Goal: Transaction & Acquisition: Purchase product/service

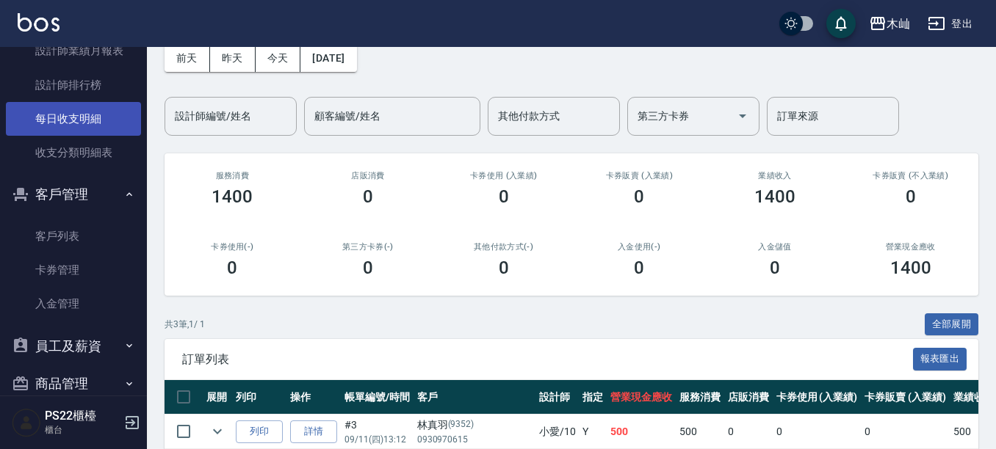
scroll to position [661, 0]
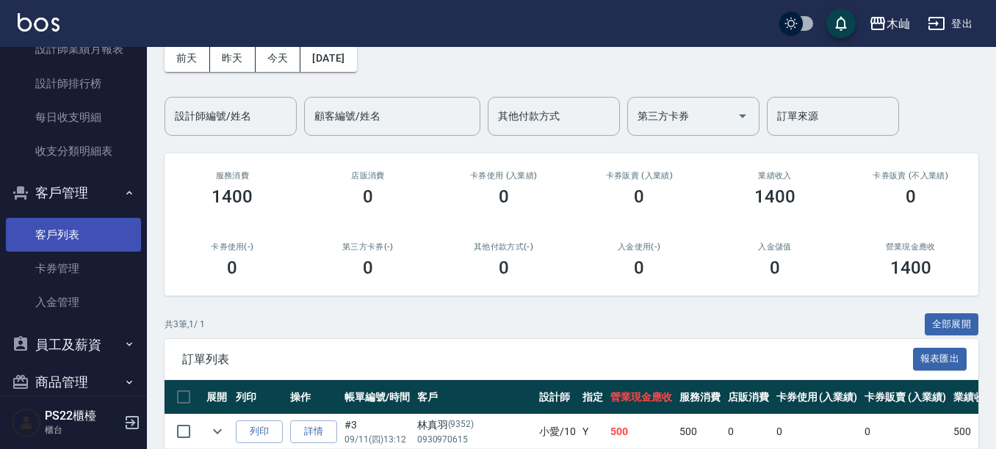
click at [56, 237] on link "客戶列表" at bounding box center [73, 235] width 135 height 34
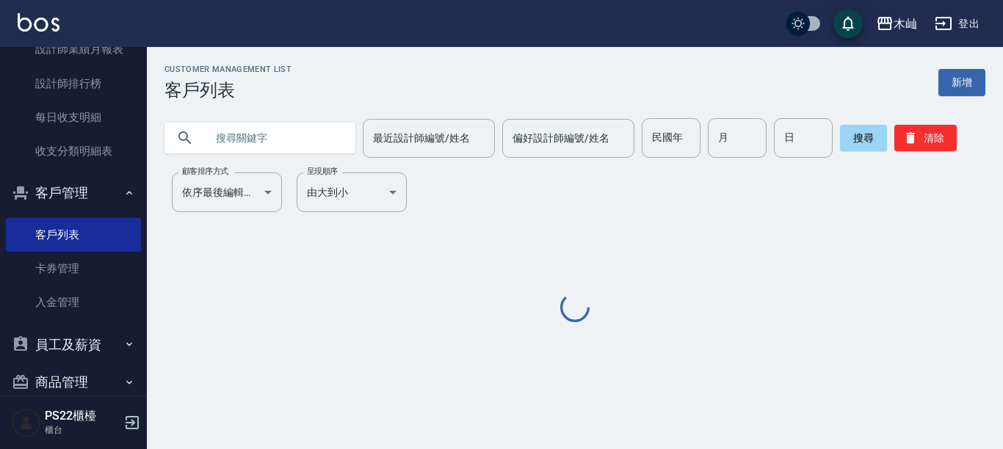
drag, startPoint x: 330, startPoint y: 126, endPoint x: 311, endPoint y: 113, distance: 22.8
click at [329, 126] on input "text" at bounding box center [275, 138] width 138 height 40
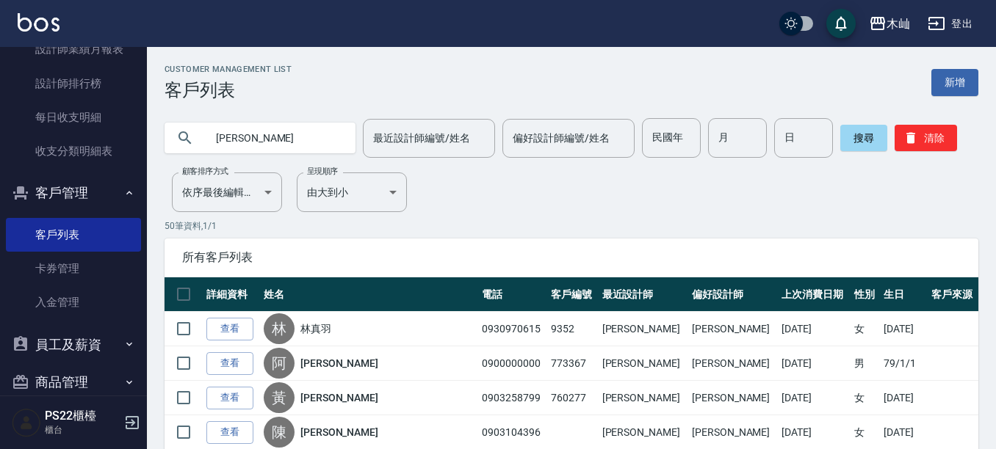
type input "[PERSON_NAME]"
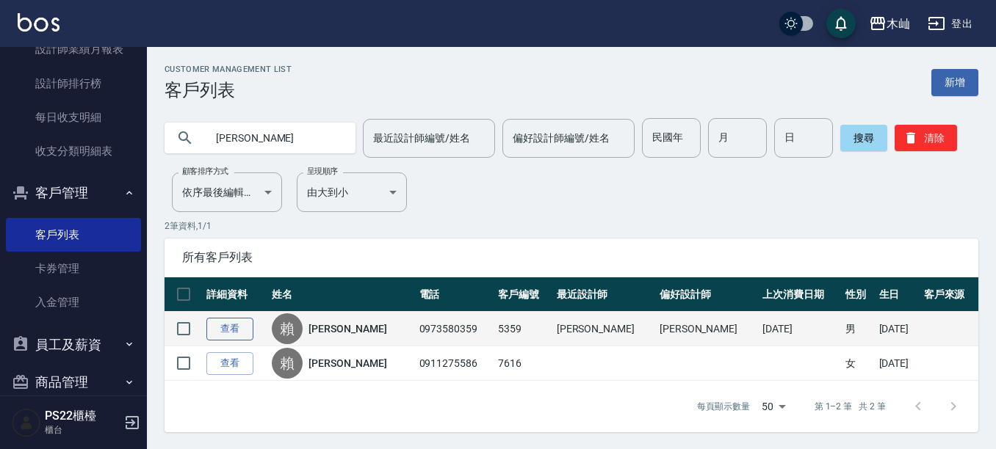
click at [225, 330] on link "查看" at bounding box center [229, 329] width 47 height 23
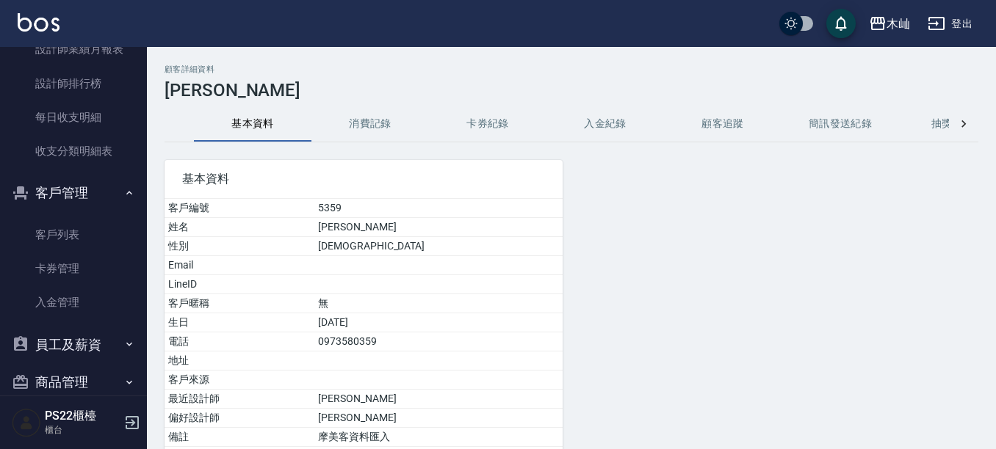
click at [369, 129] on button "消費記錄" at bounding box center [369, 123] width 117 height 35
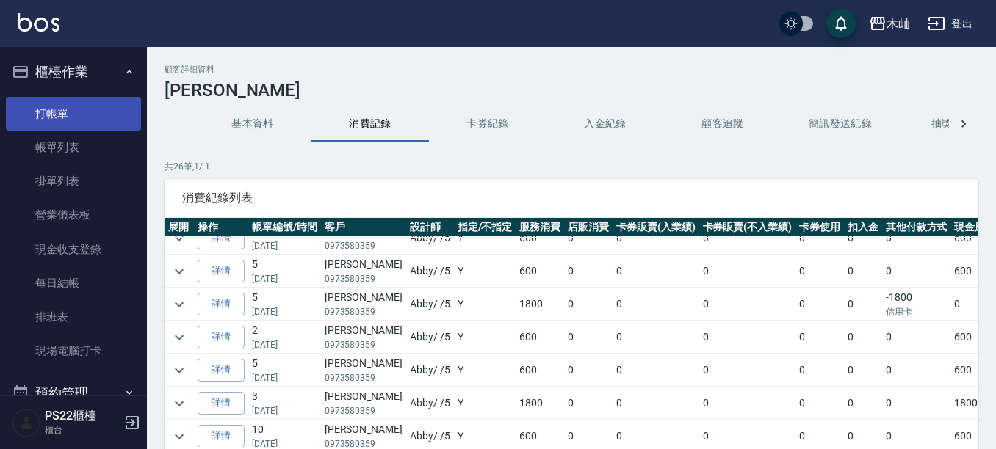
click at [43, 111] on link "打帳單" at bounding box center [73, 114] width 135 height 34
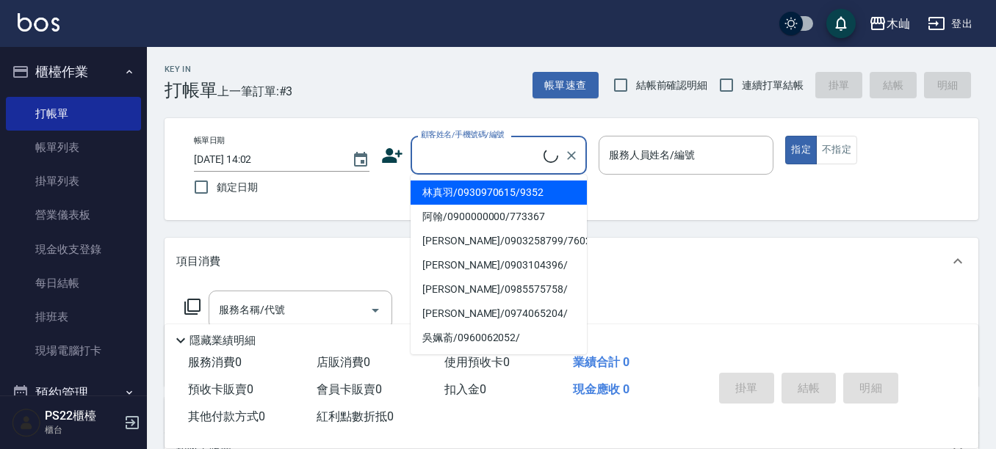
click at [499, 161] on input "顧客姓名/手機號碼/編號" at bounding box center [480, 155] width 126 height 26
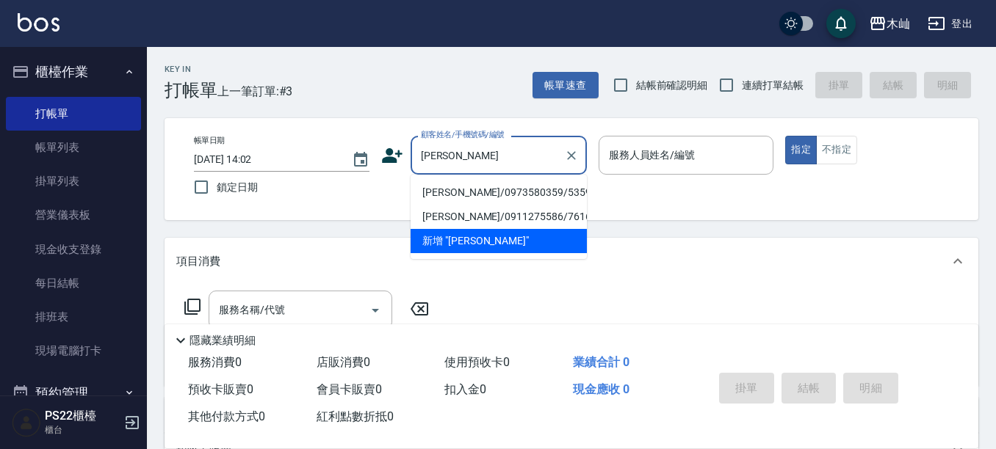
click at [485, 202] on li "[PERSON_NAME]/0973580359/5359" at bounding box center [498, 193] width 176 height 24
type input "[PERSON_NAME]/0973580359/5359"
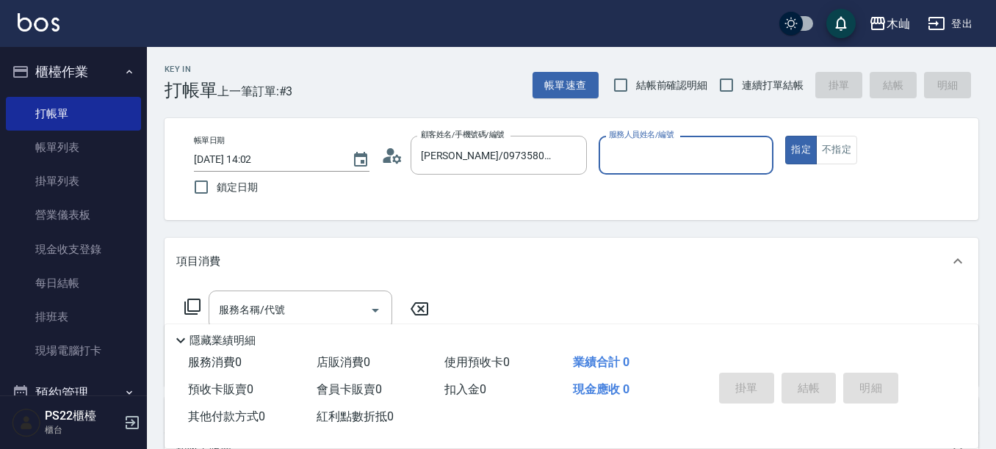
type input "Abby-5"
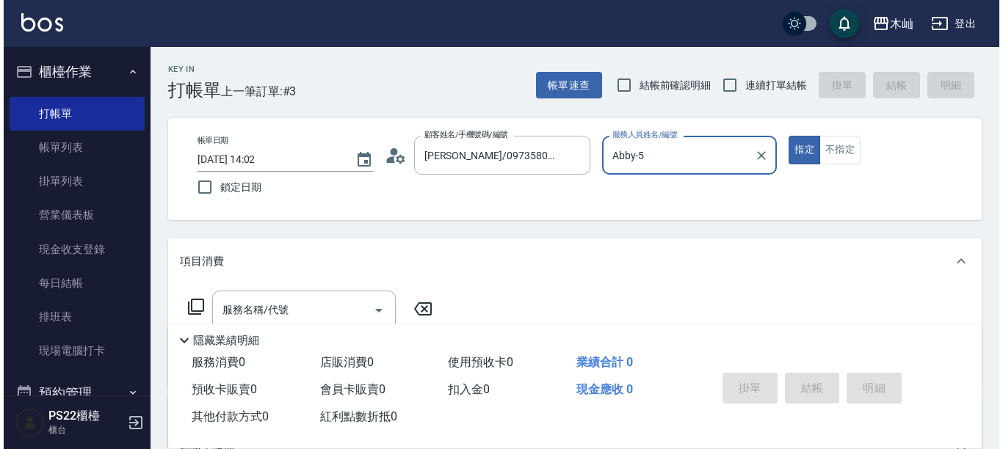
scroll to position [73, 0]
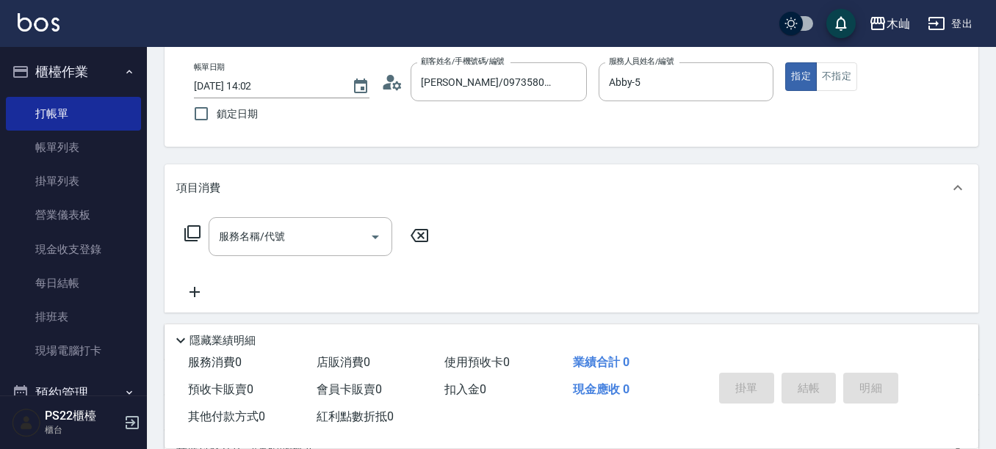
click at [194, 231] on icon at bounding box center [193, 234] width 18 height 18
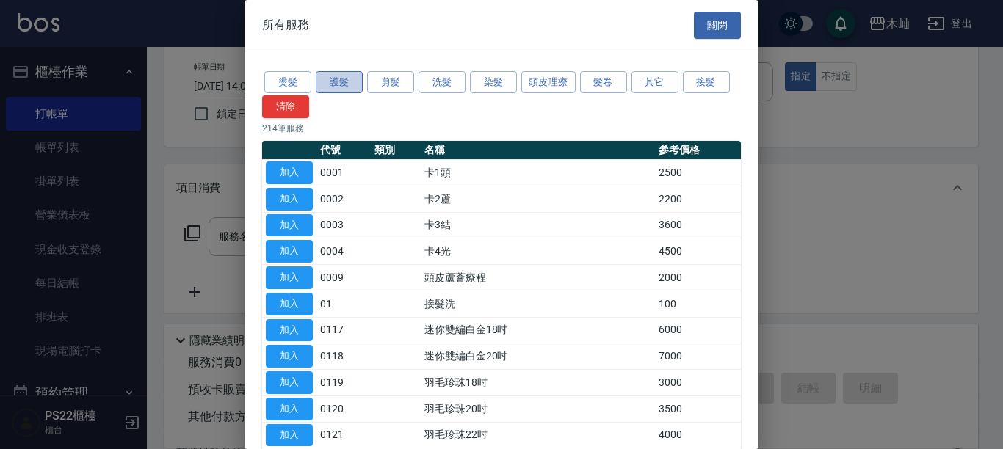
click at [347, 86] on button "護髮" at bounding box center [339, 82] width 47 height 23
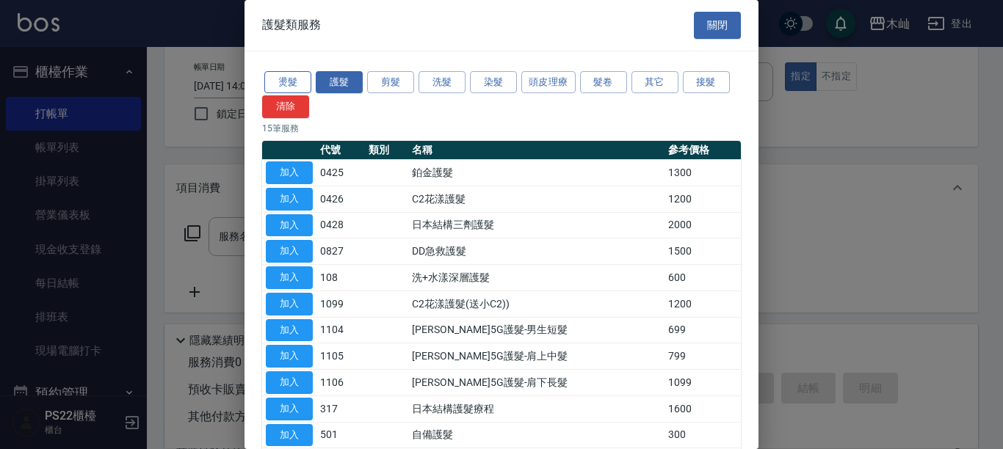
click at [277, 83] on button "燙髮" at bounding box center [287, 82] width 47 height 23
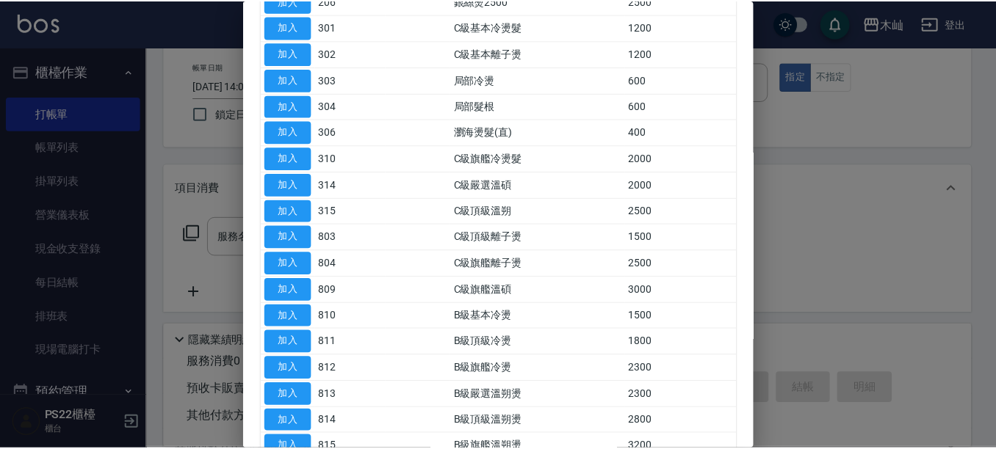
scroll to position [294, 0]
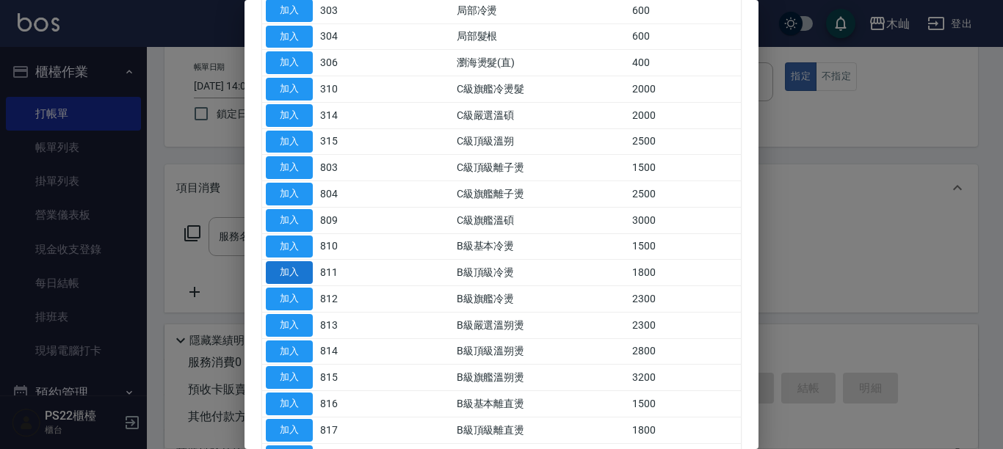
click at [289, 273] on button "加入" at bounding box center [289, 272] width 47 height 23
type input "B級頂級冷燙(811)"
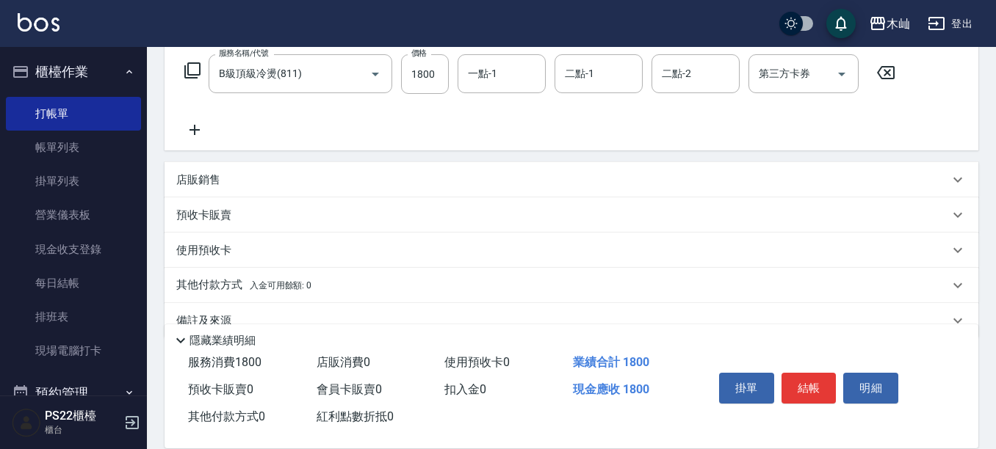
scroll to position [266, 0]
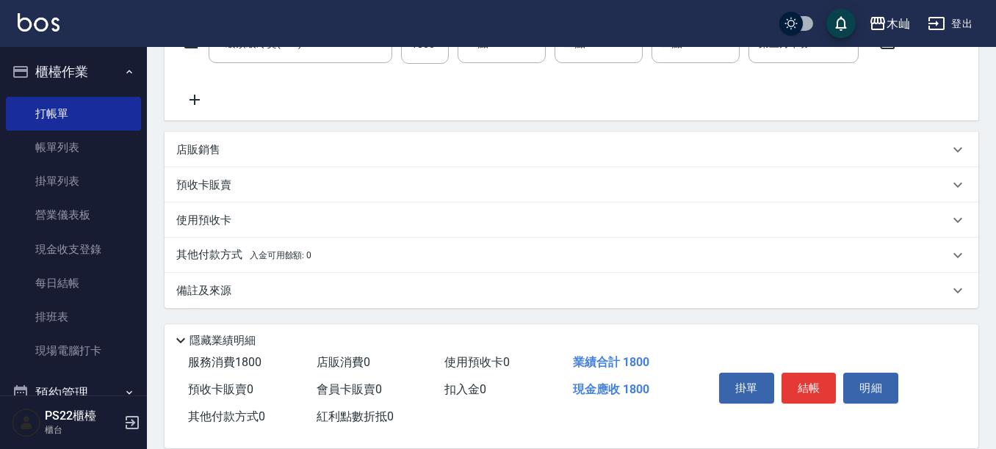
click at [222, 261] on p "其他付款方式 入金可用餘額: 0" at bounding box center [243, 255] width 135 height 16
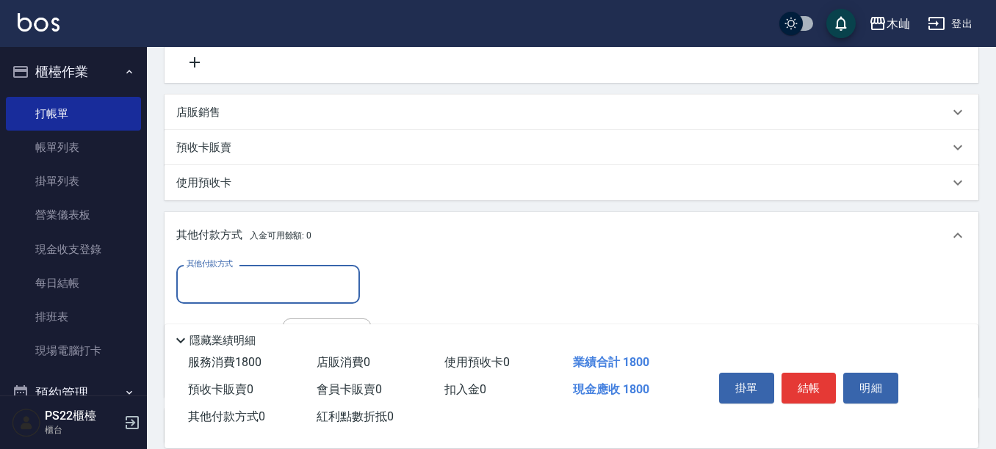
scroll to position [340, 0]
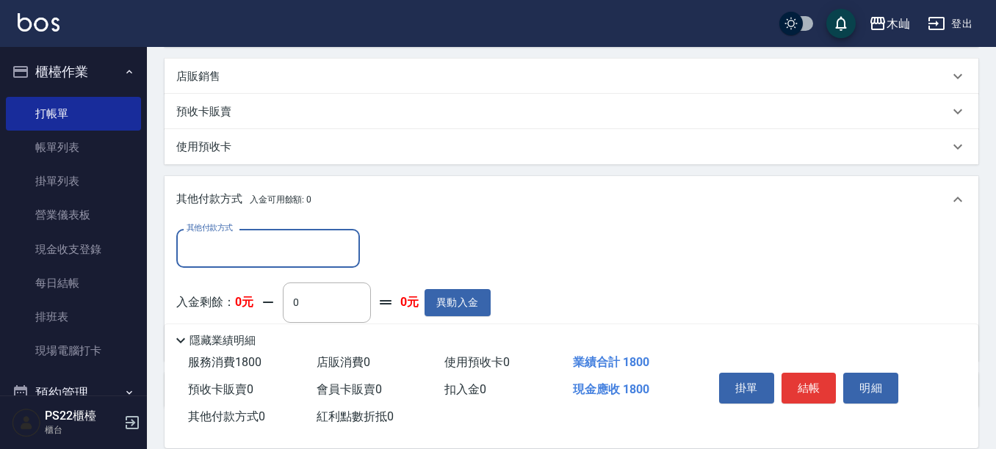
click at [229, 250] on input "其他付款方式" at bounding box center [268, 249] width 170 height 26
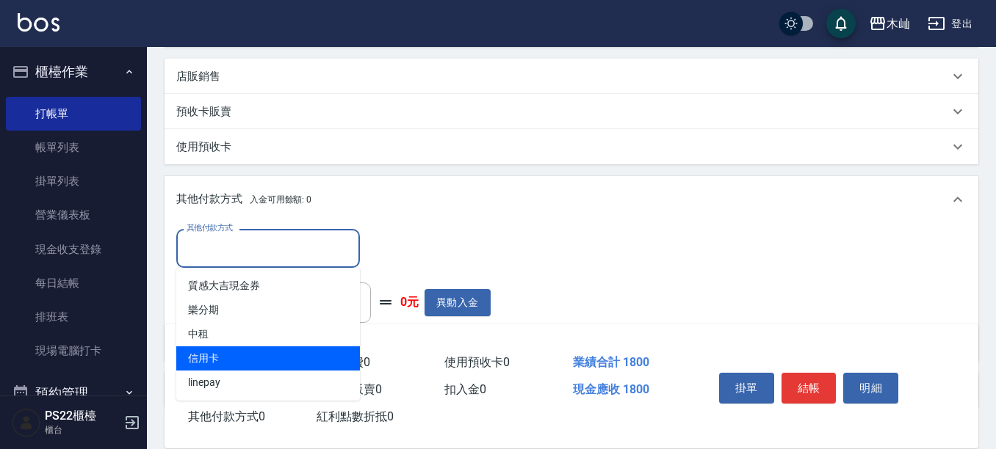
click at [223, 355] on span "信用卡" at bounding box center [268, 359] width 184 height 24
type input "信用卡"
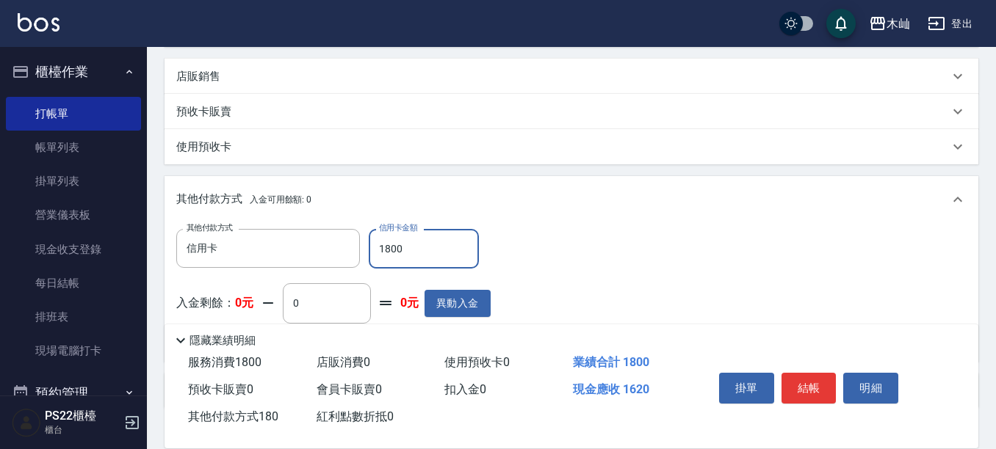
type input "1800"
click at [821, 384] on button "結帳" at bounding box center [808, 388] width 55 height 31
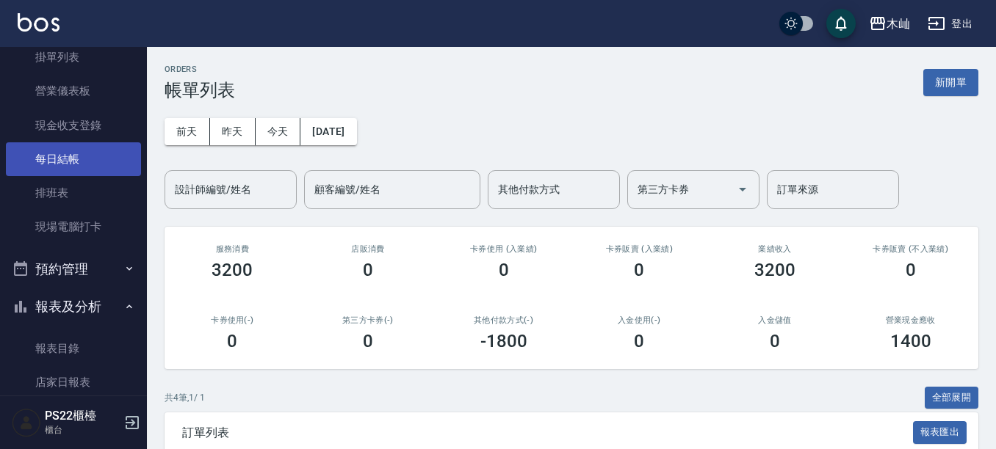
scroll to position [367, 0]
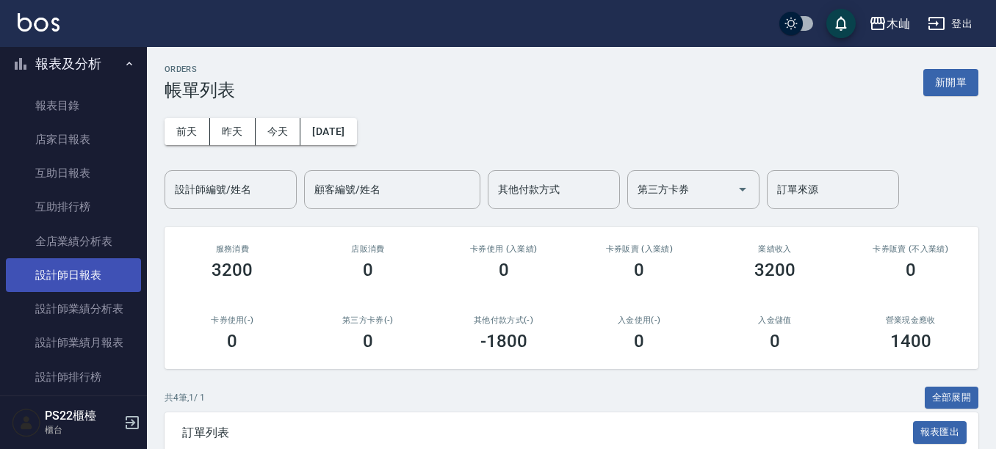
click at [80, 281] on link "設計師日報表" at bounding box center [73, 275] width 135 height 34
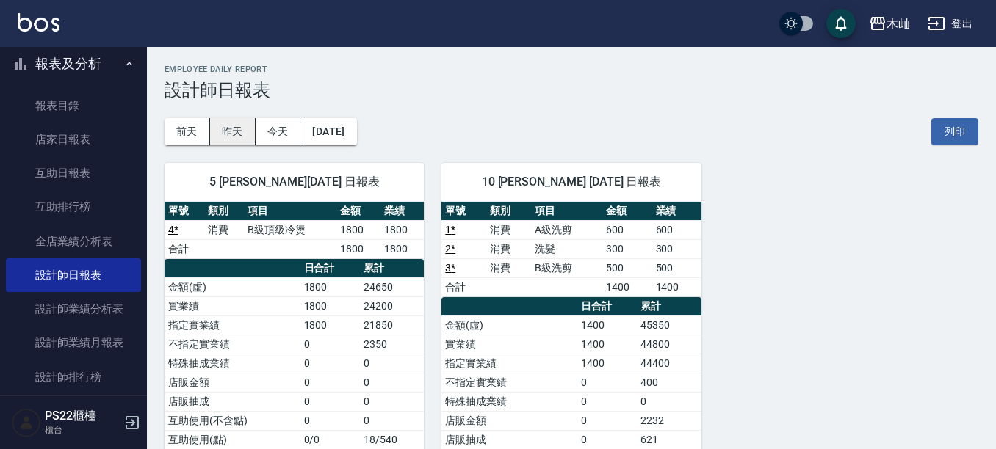
click at [232, 131] on button "昨天" at bounding box center [233, 131] width 46 height 27
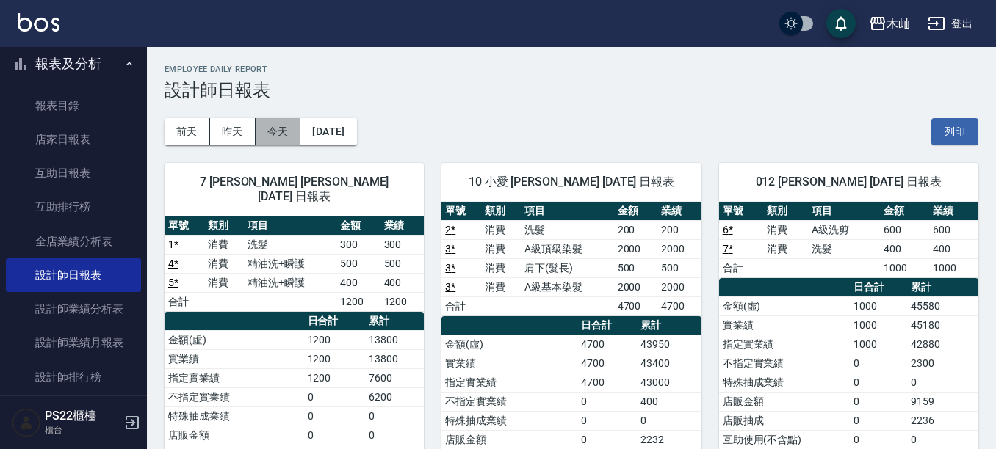
click at [270, 134] on button "今天" at bounding box center [278, 131] width 46 height 27
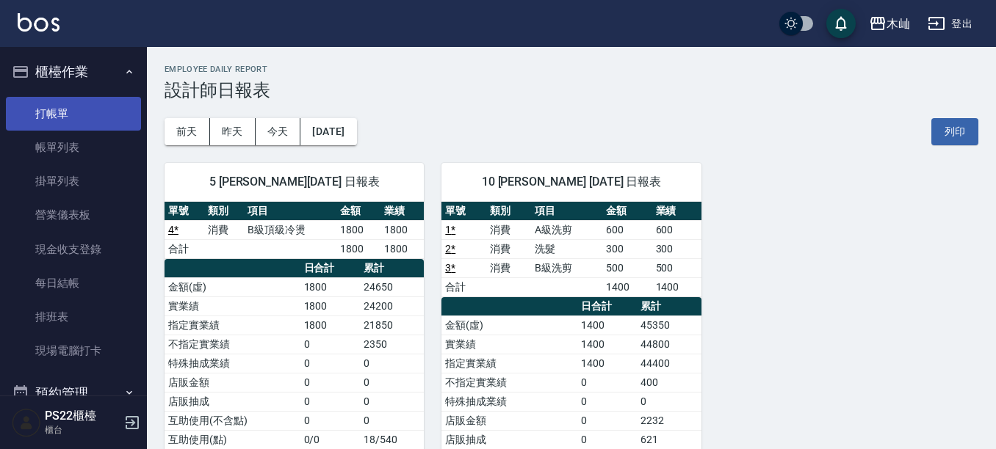
click at [101, 107] on link "打帳單" at bounding box center [73, 114] width 135 height 34
